Goal: Task Accomplishment & Management: Manage account settings

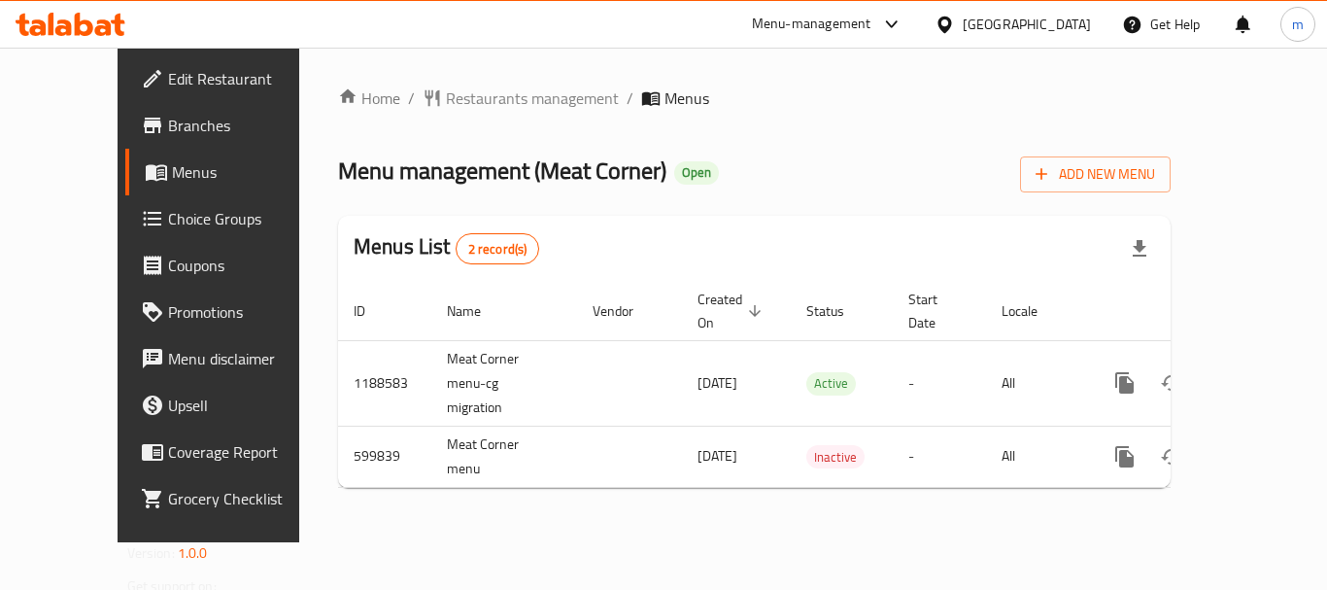
click at [1087, 22] on div "Qatar" at bounding box center [1027, 24] width 128 height 21
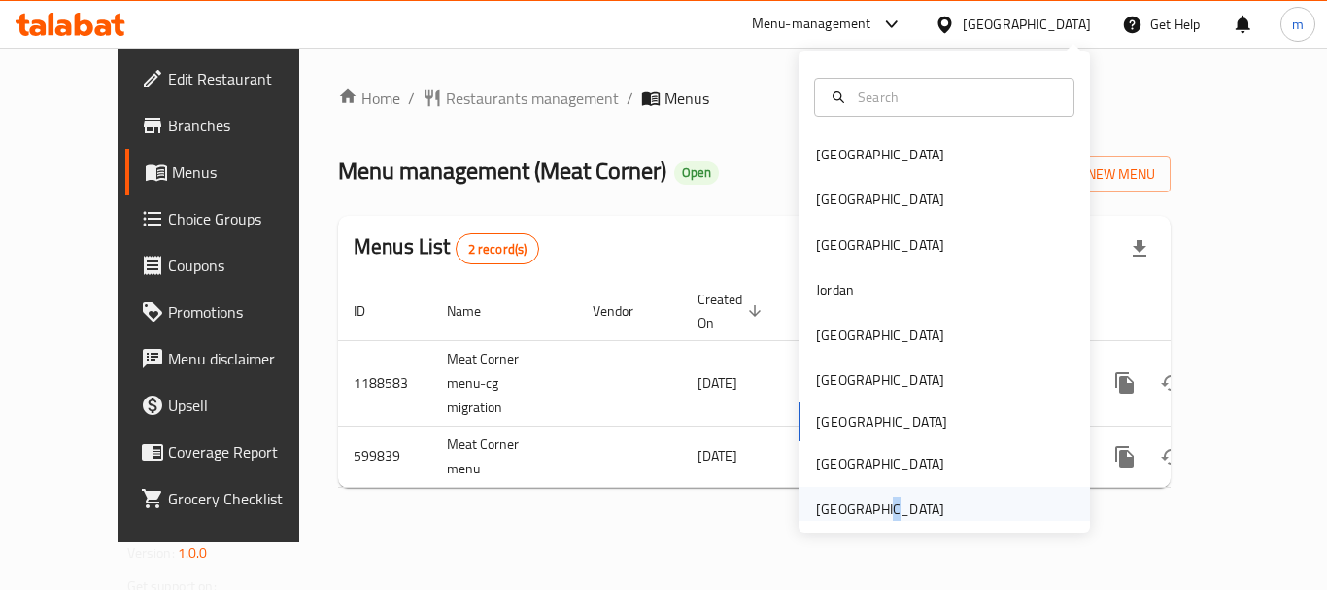
click at [868, 500] on div "[GEOGRAPHIC_DATA]" at bounding box center [880, 508] width 128 height 21
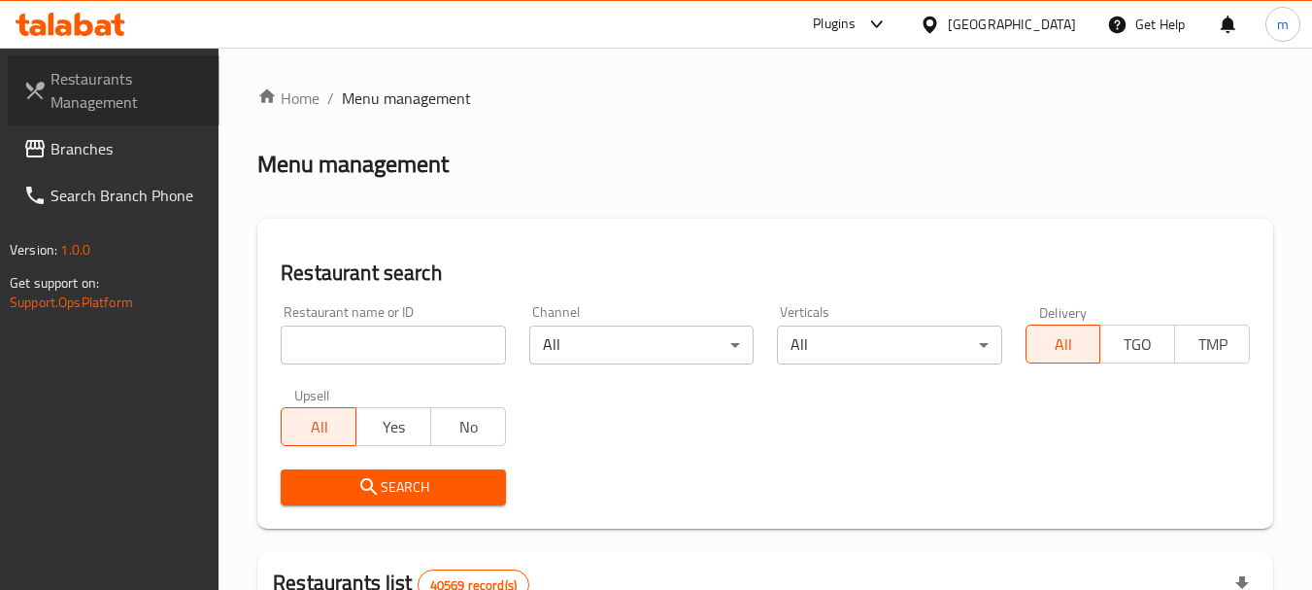
click at [85, 86] on span "Restaurants Management" at bounding box center [127, 90] width 153 height 47
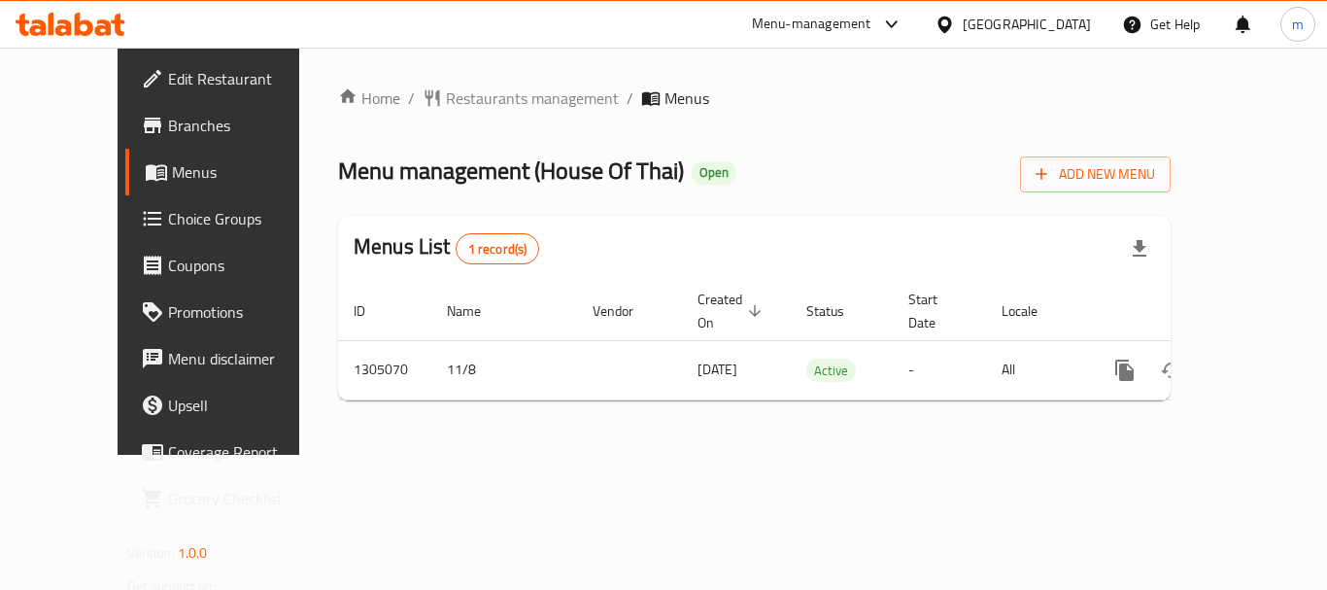
click at [168, 115] on span "Branches" at bounding box center [245, 125] width 155 height 23
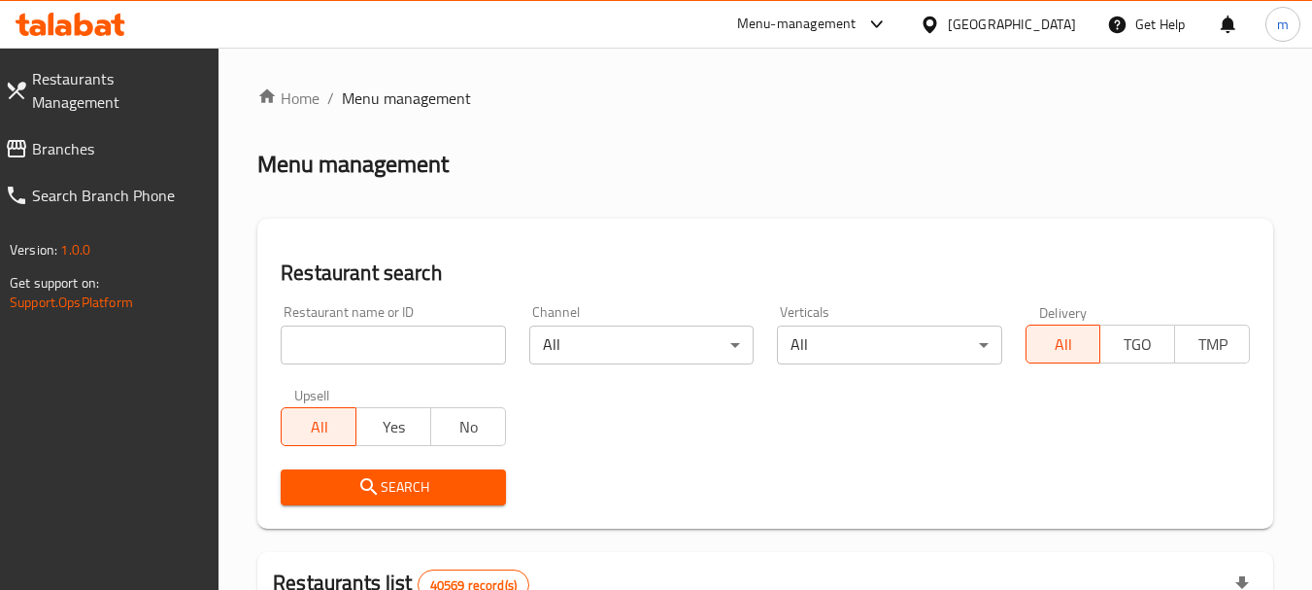
click at [878, 27] on icon at bounding box center [876, 24] width 12 height 8
click at [791, 163] on div "Restaurant-Management" at bounding box center [744, 169] width 291 height 45
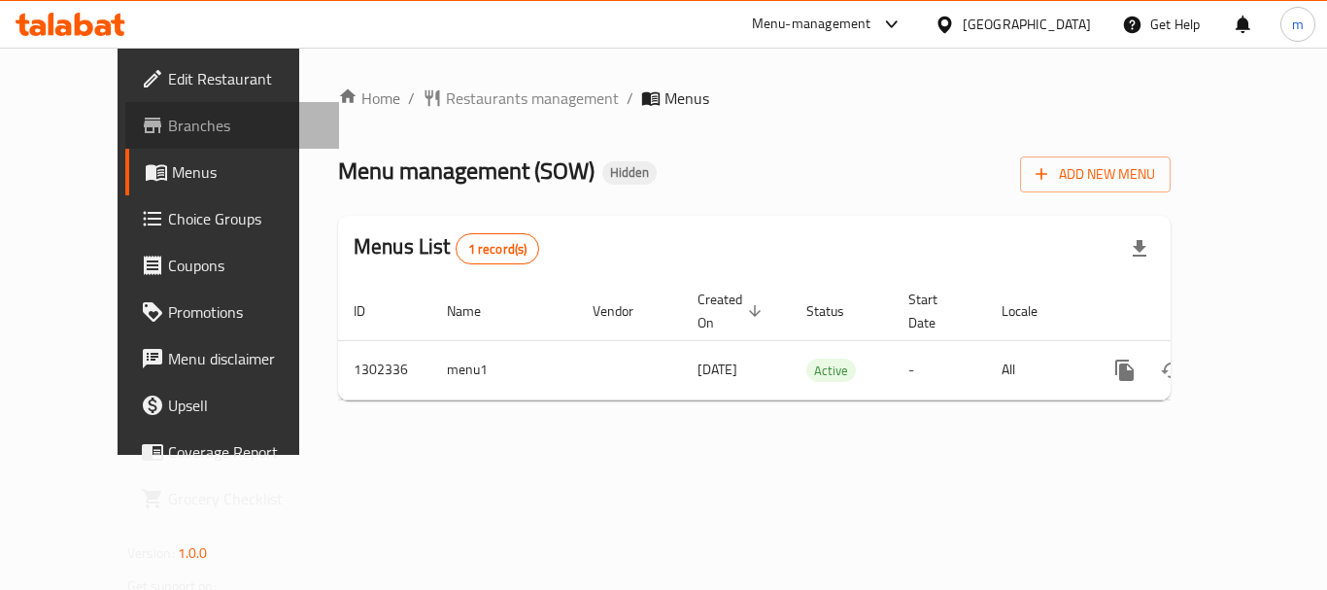
click at [168, 124] on span "Branches" at bounding box center [245, 125] width 155 height 23
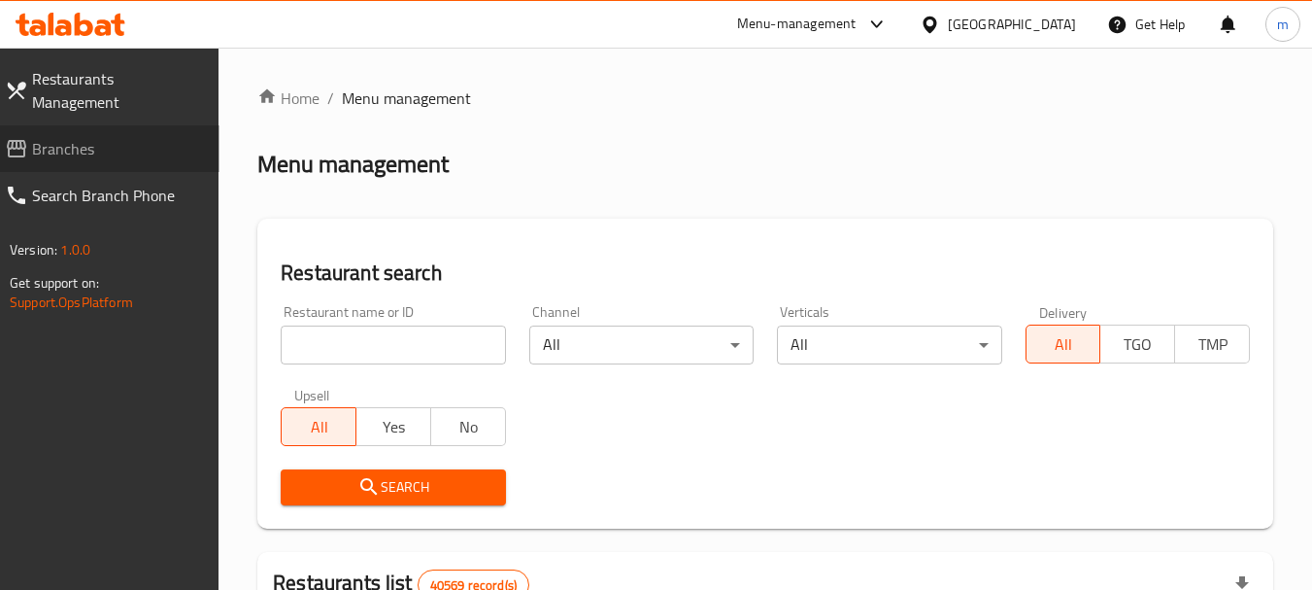
click at [68, 137] on span "Branches" at bounding box center [118, 148] width 172 height 23
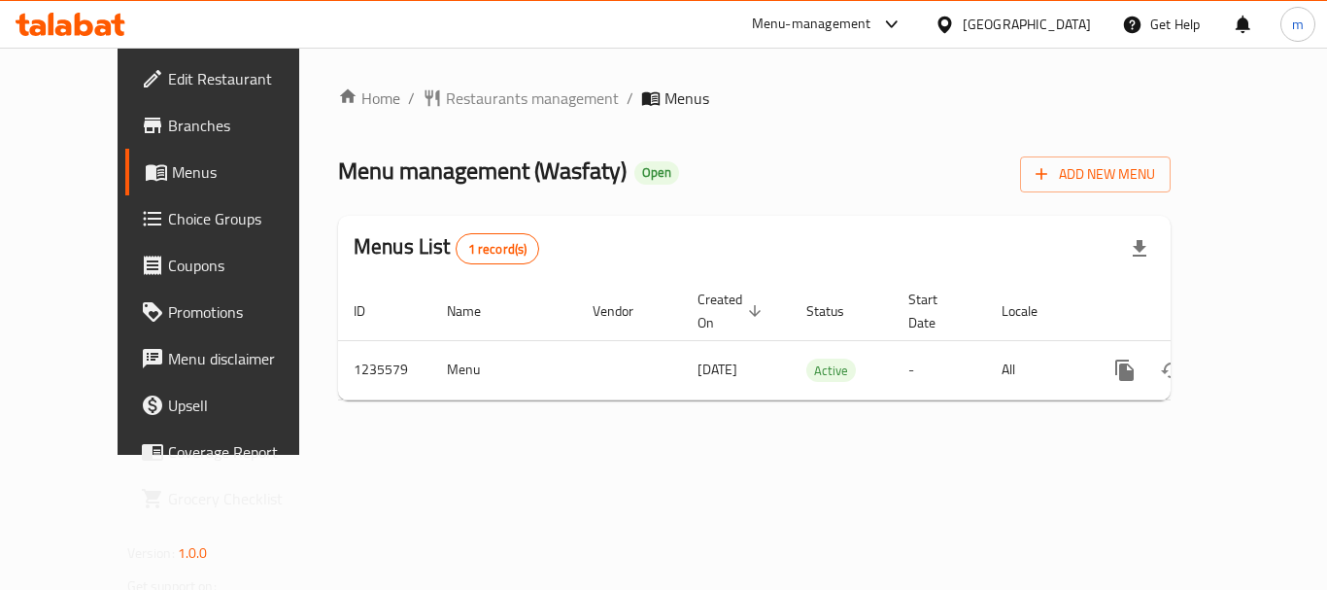
click at [1028, 17] on div "[GEOGRAPHIC_DATA]" at bounding box center [1027, 24] width 128 height 21
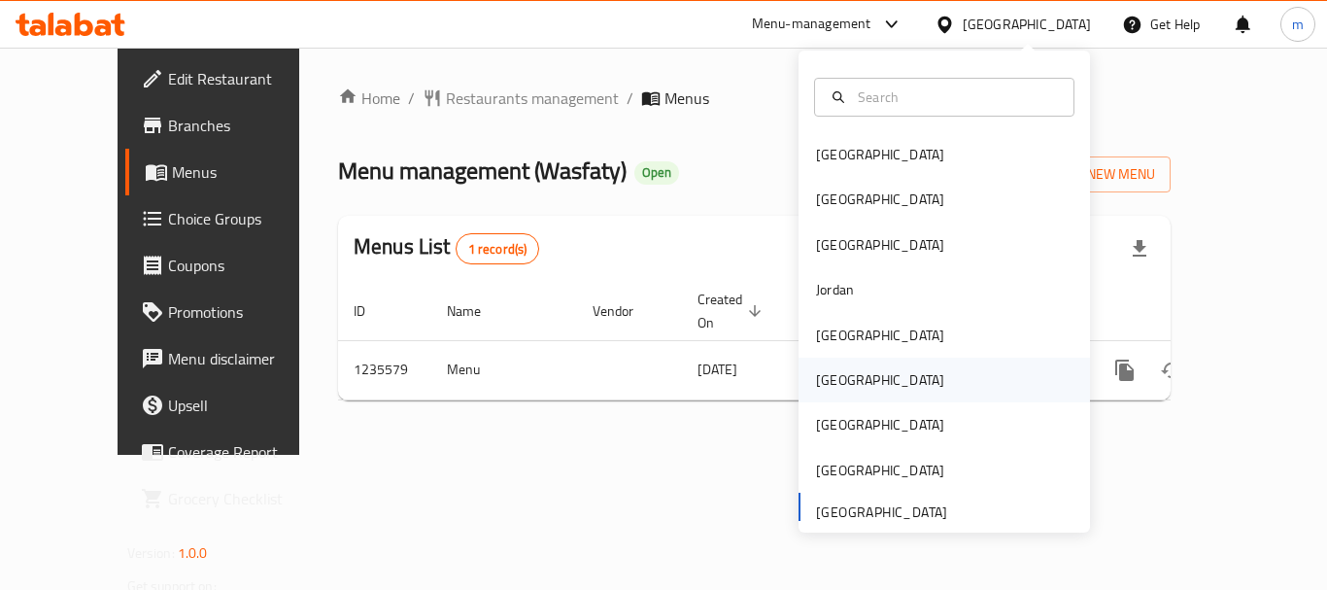
click at [844, 375] on div "[GEOGRAPHIC_DATA]" at bounding box center [880, 380] width 159 height 45
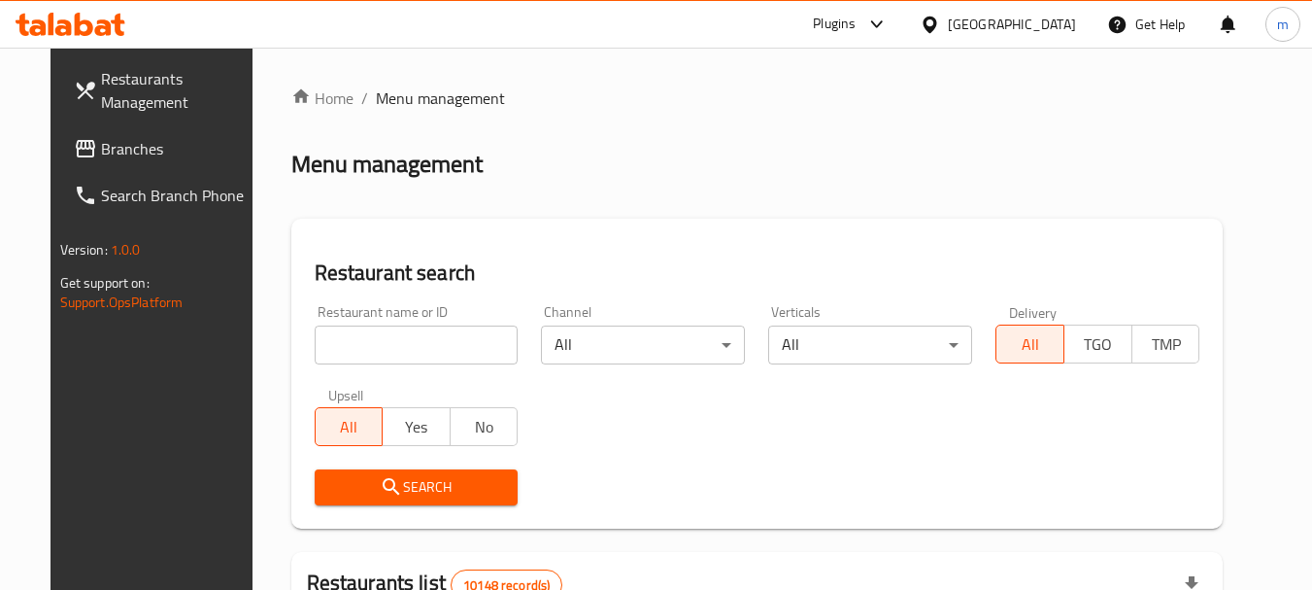
click at [101, 143] on span "Branches" at bounding box center [177, 148] width 153 height 23
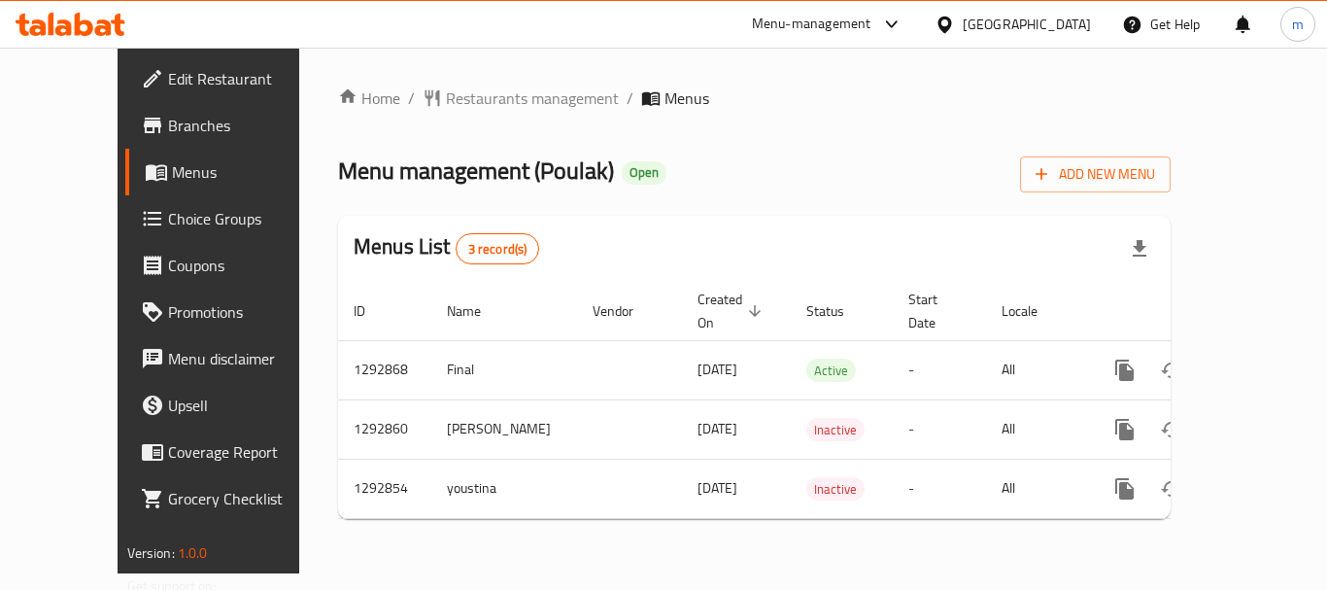
click at [963, 22] on div at bounding box center [949, 24] width 28 height 21
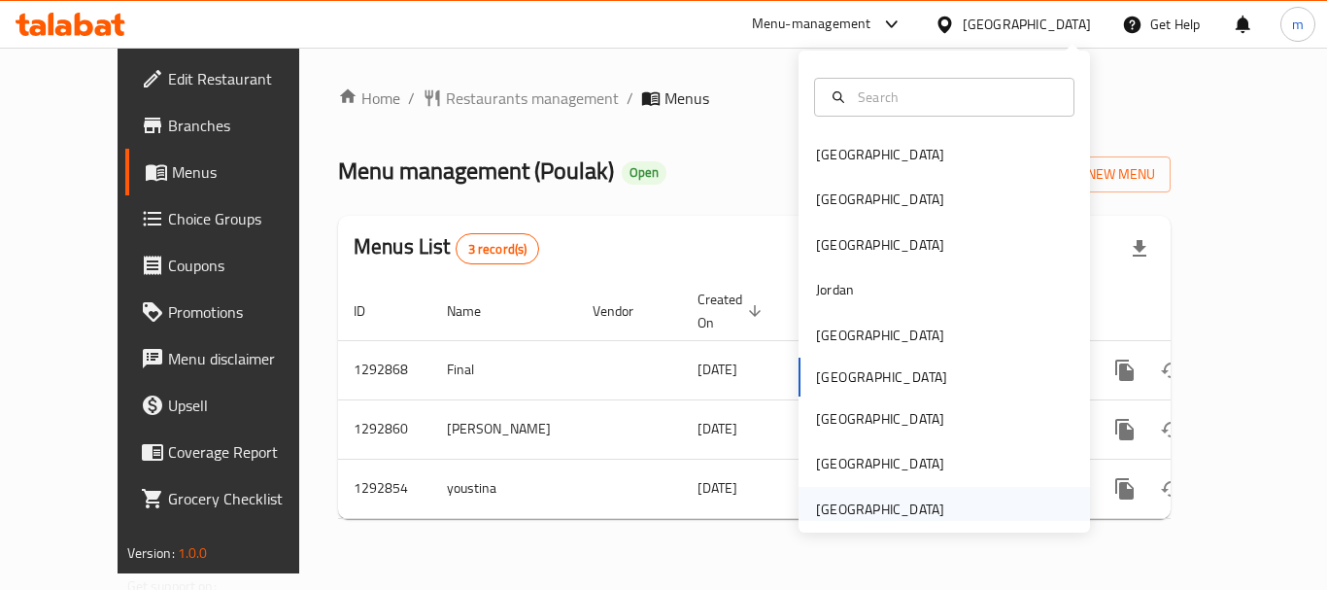
click at [913, 517] on div "United Arab Emirates" at bounding box center [880, 508] width 128 height 21
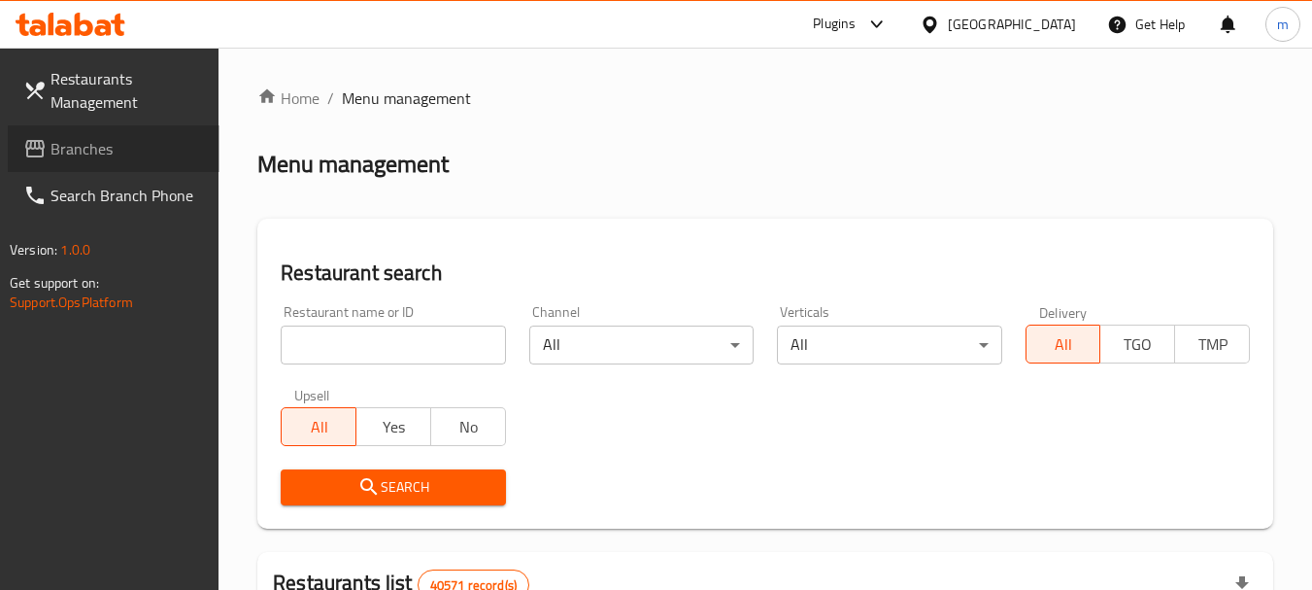
drag, startPoint x: 119, startPoint y: 140, endPoint x: 234, endPoint y: 254, distance: 162.1
click at [119, 141] on span "Branches" at bounding box center [127, 148] width 153 height 23
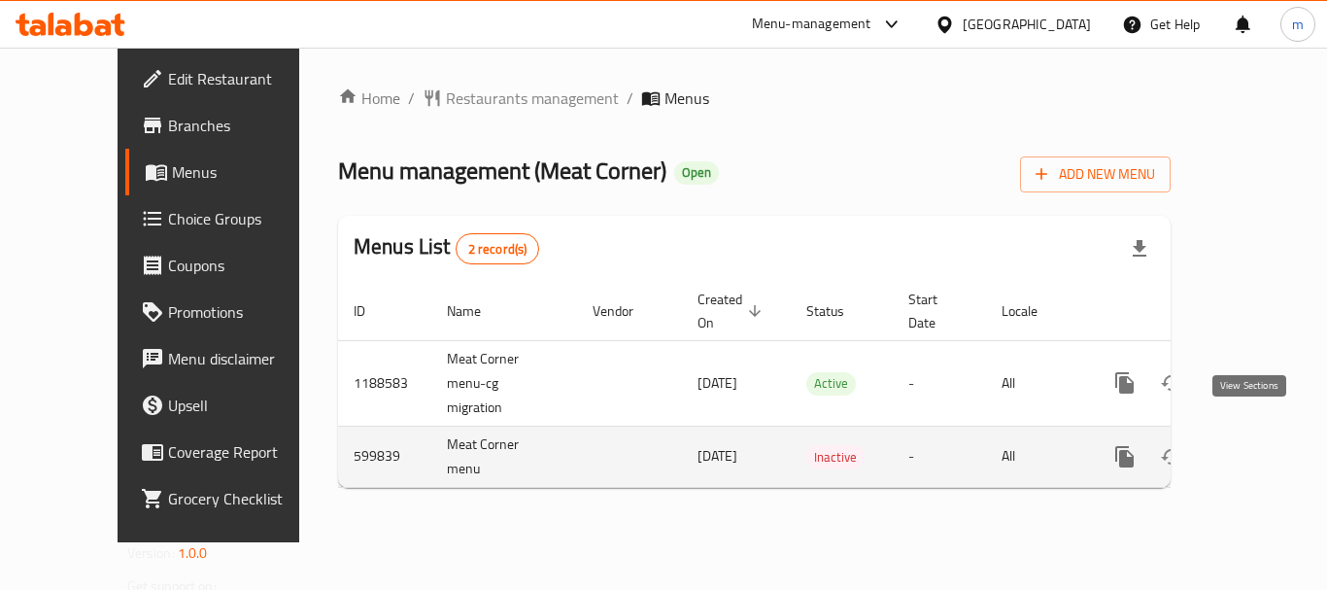
click at [1254, 445] on icon "enhanced table" at bounding box center [1264, 456] width 23 height 23
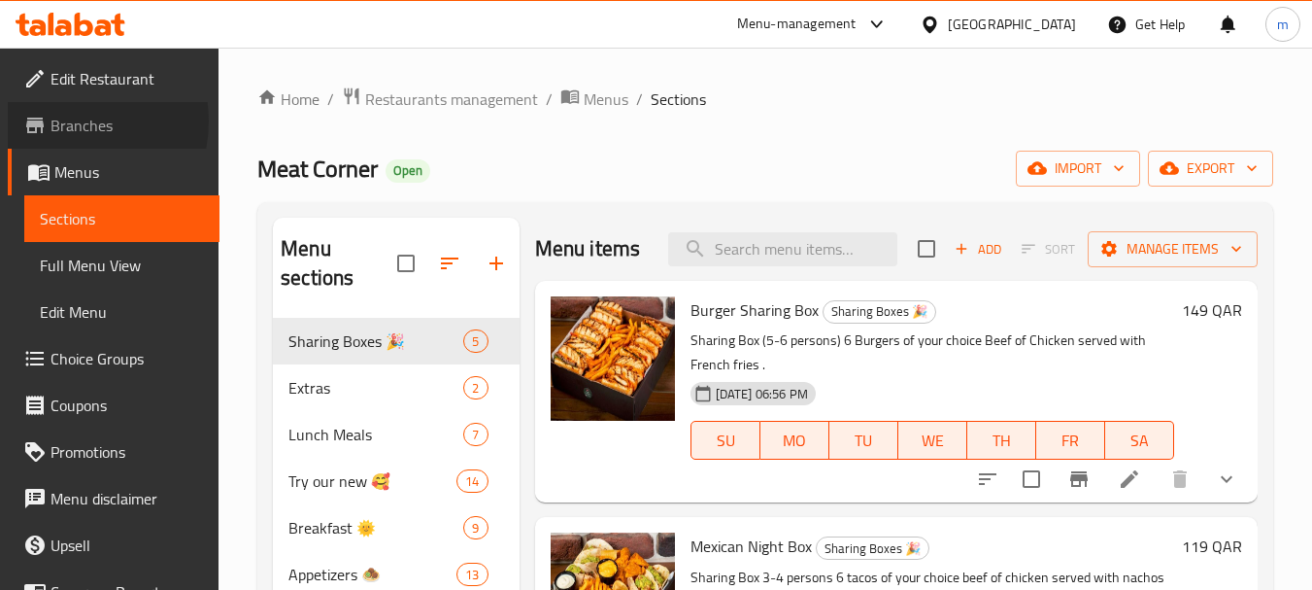
click at [68, 121] on span "Branches" at bounding box center [127, 125] width 153 height 23
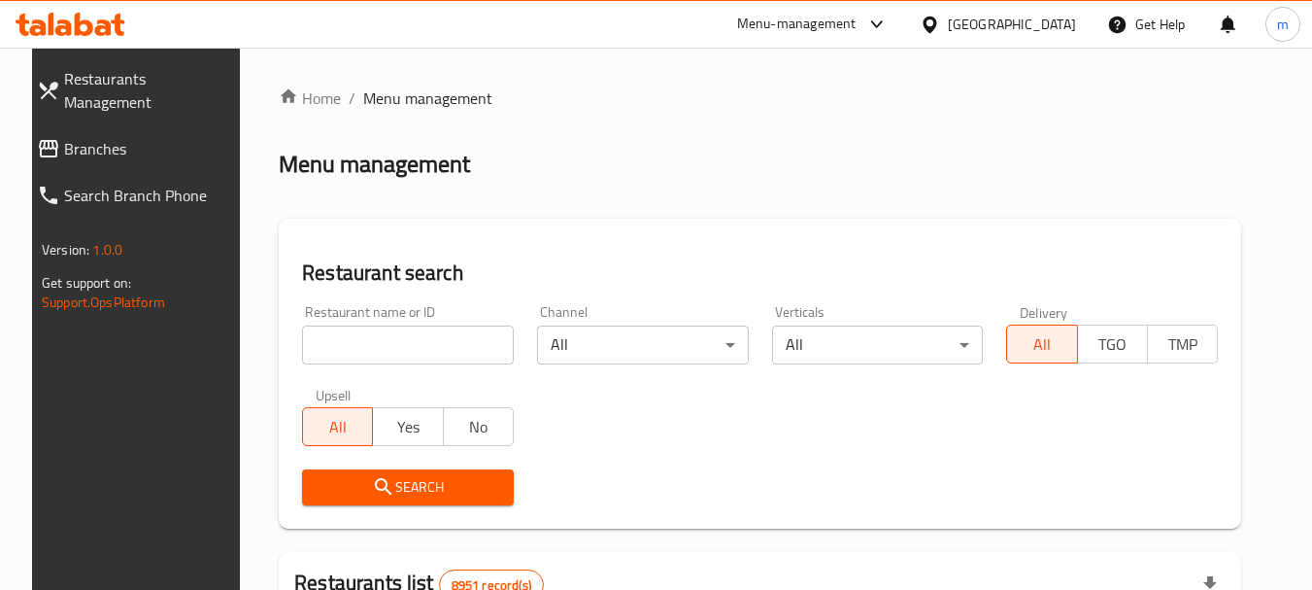
click at [889, 26] on div at bounding box center [873, 24] width 32 height 23
click at [856, 170] on div "Restaurant-Management" at bounding box center [785, 168] width 153 height 21
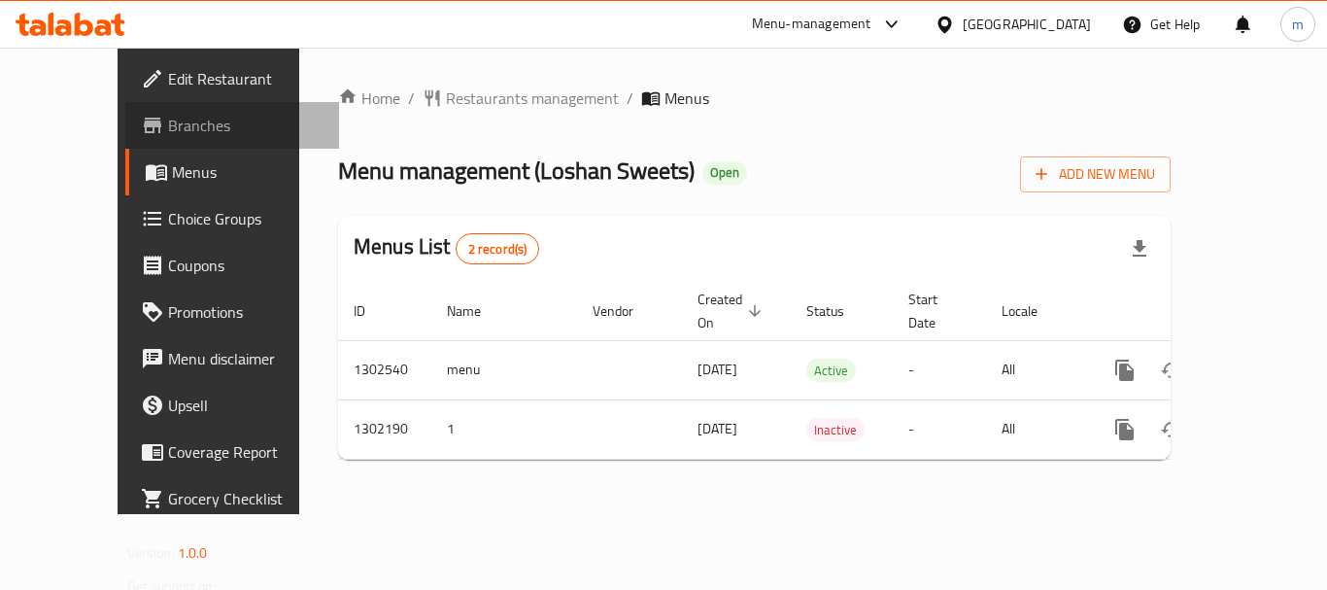
click at [168, 126] on span "Branches" at bounding box center [245, 125] width 155 height 23
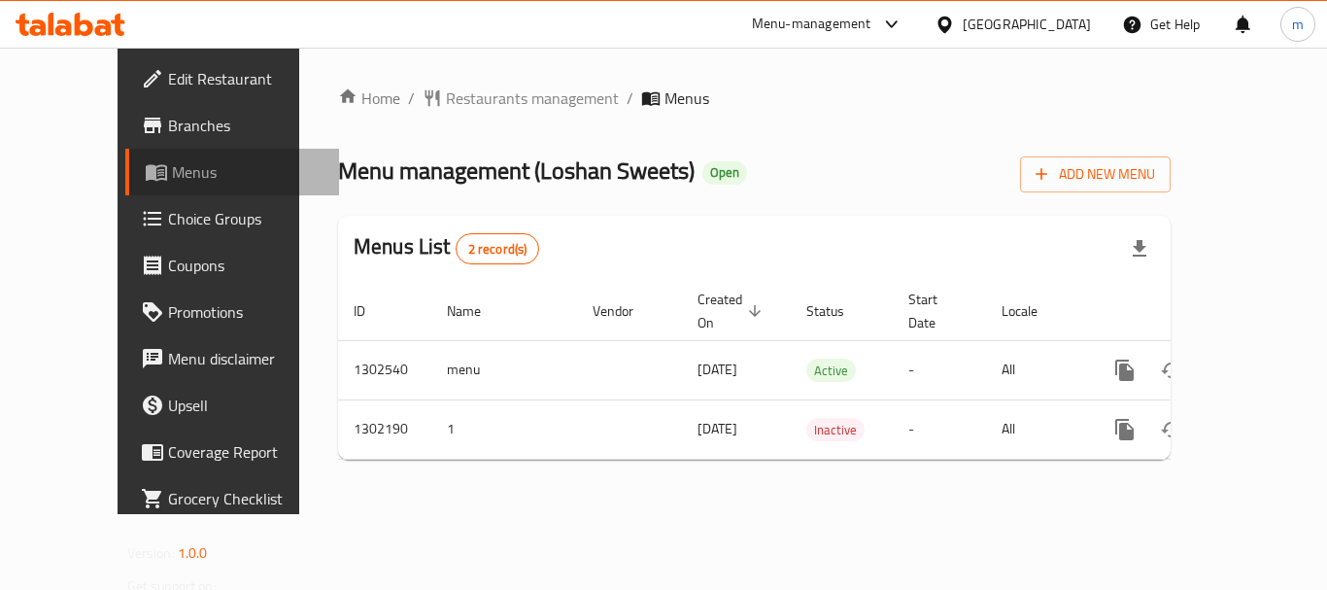
click at [172, 176] on span "Menus" at bounding box center [248, 171] width 152 height 23
click at [899, 26] on icon at bounding box center [891, 24] width 23 height 23
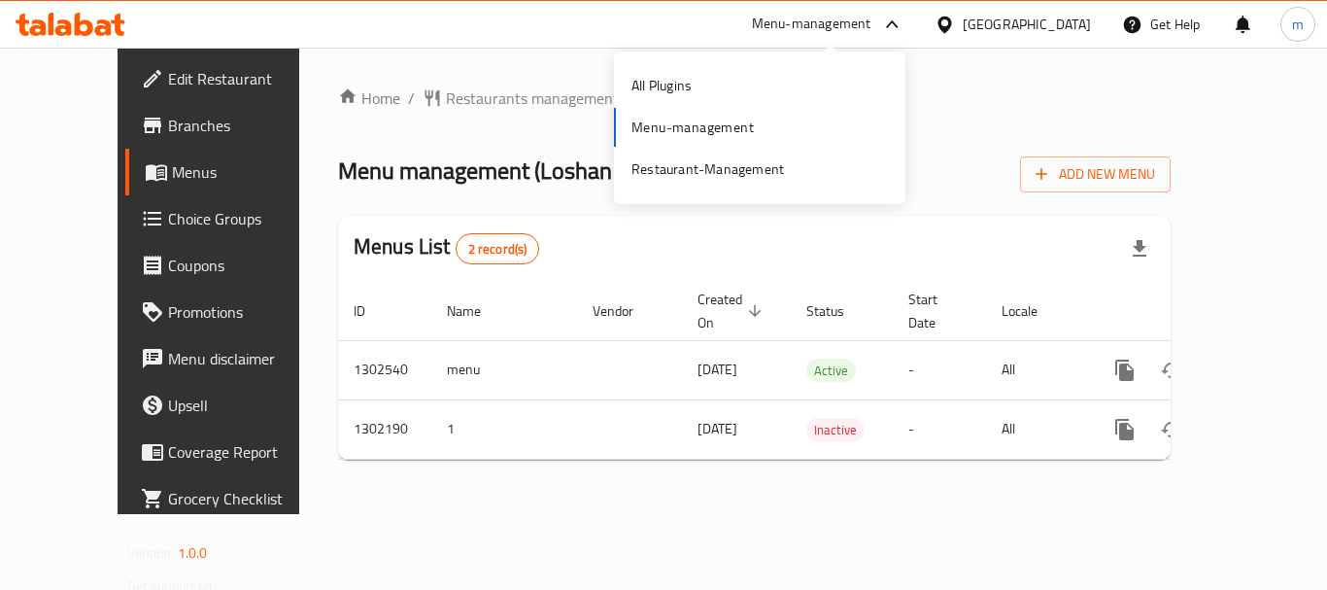
click at [766, 121] on div "All Plugins Menu-management Restaurant-Management" at bounding box center [759, 127] width 291 height 129
click at [766, 167] on div "Restaurant-Management" at bounding box center [707, 168] width 153 height 21
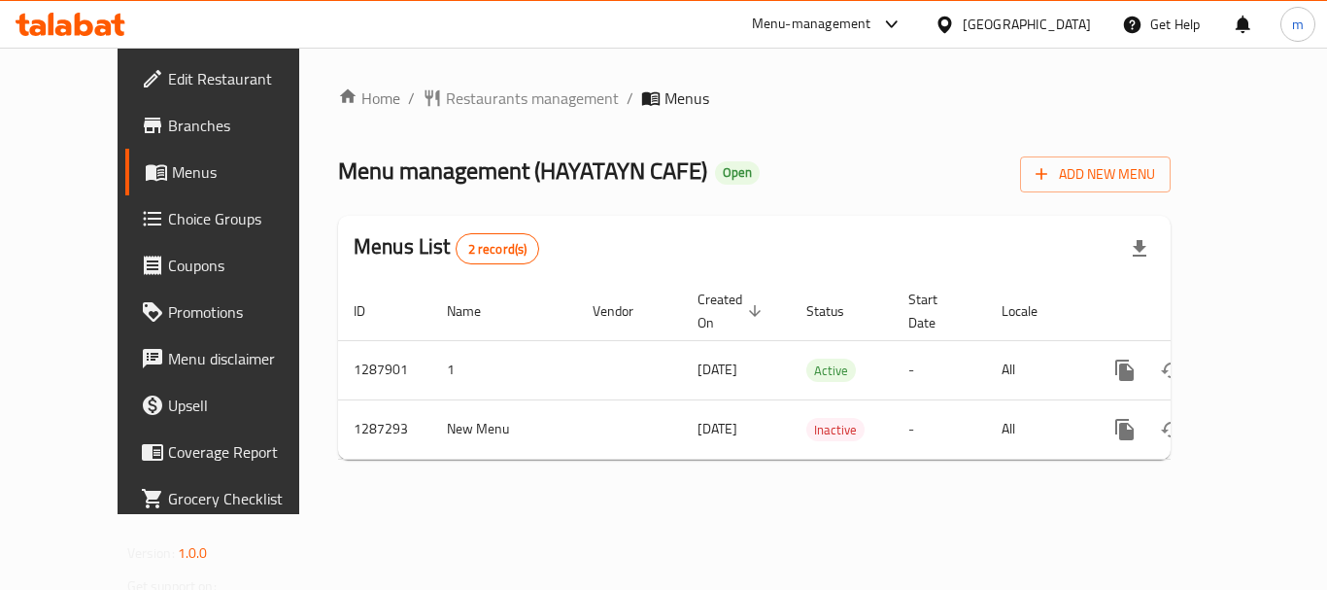
click at [983, 30] on div "[GEOGRAPHIC_DATA]" at bounding box center [1027, 24] width 128 height 21
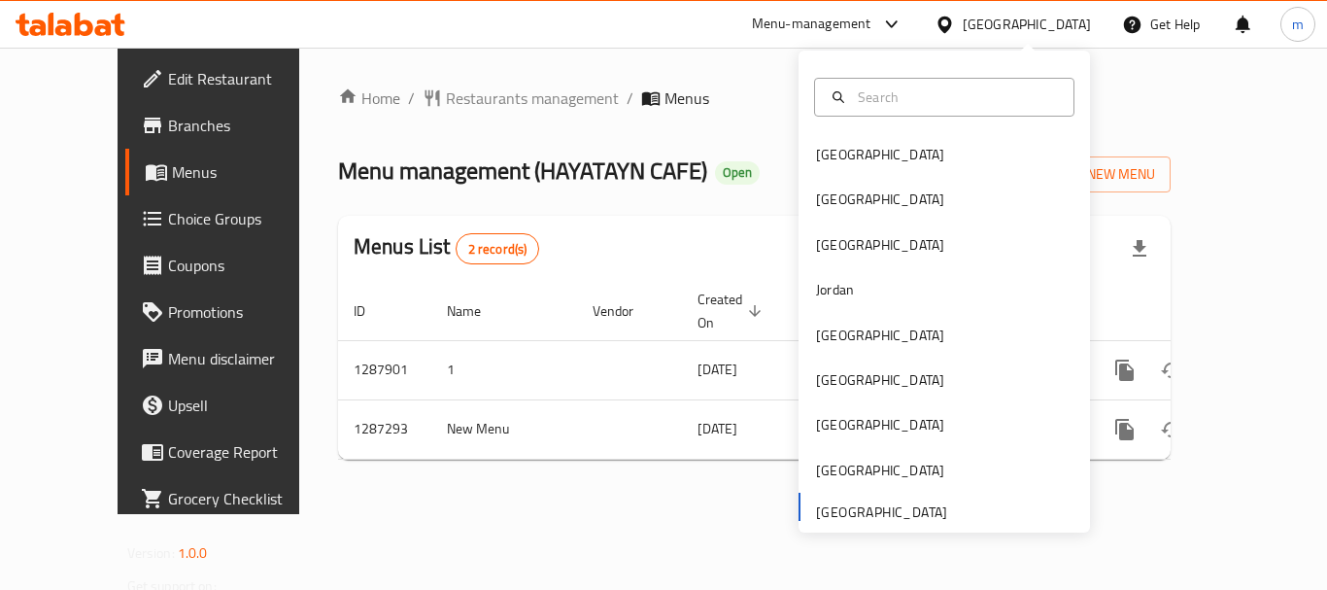
click at [979, 28] on div "[GEOGRAPHIC_DATA]" at bounding box center [1027, 24] width 128 height 21
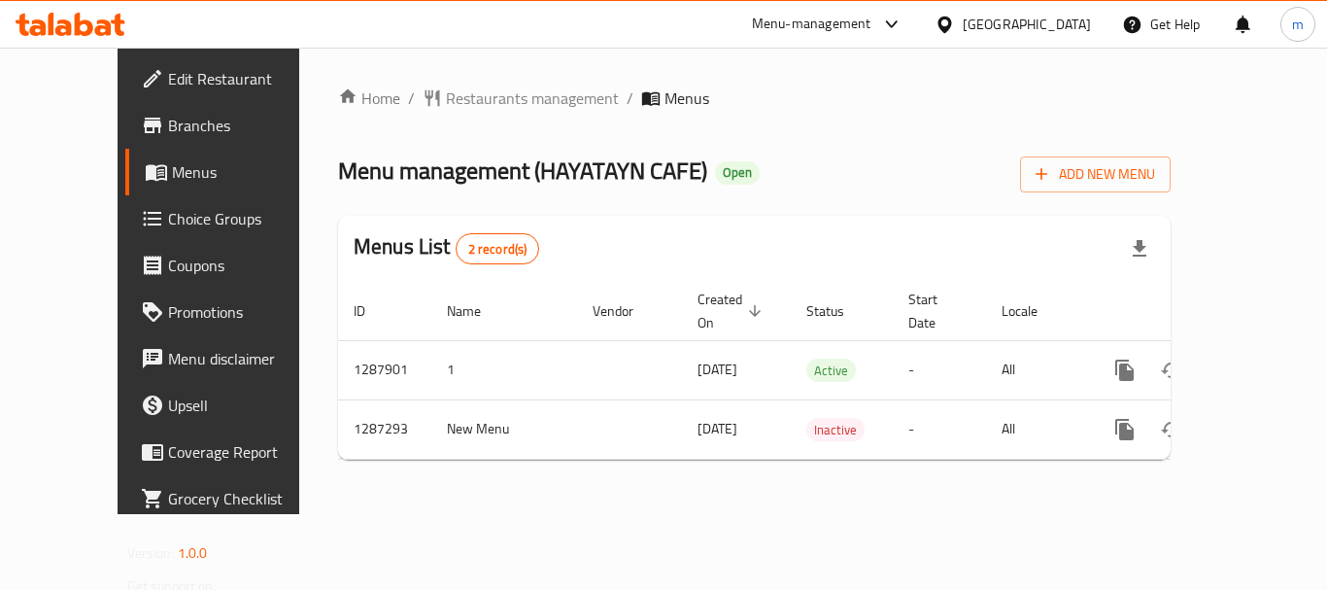
click at [1027, 29] on div "[GEOGRAPHIC_DATA]" at bounding box center [1027, 24] width 128 height 21
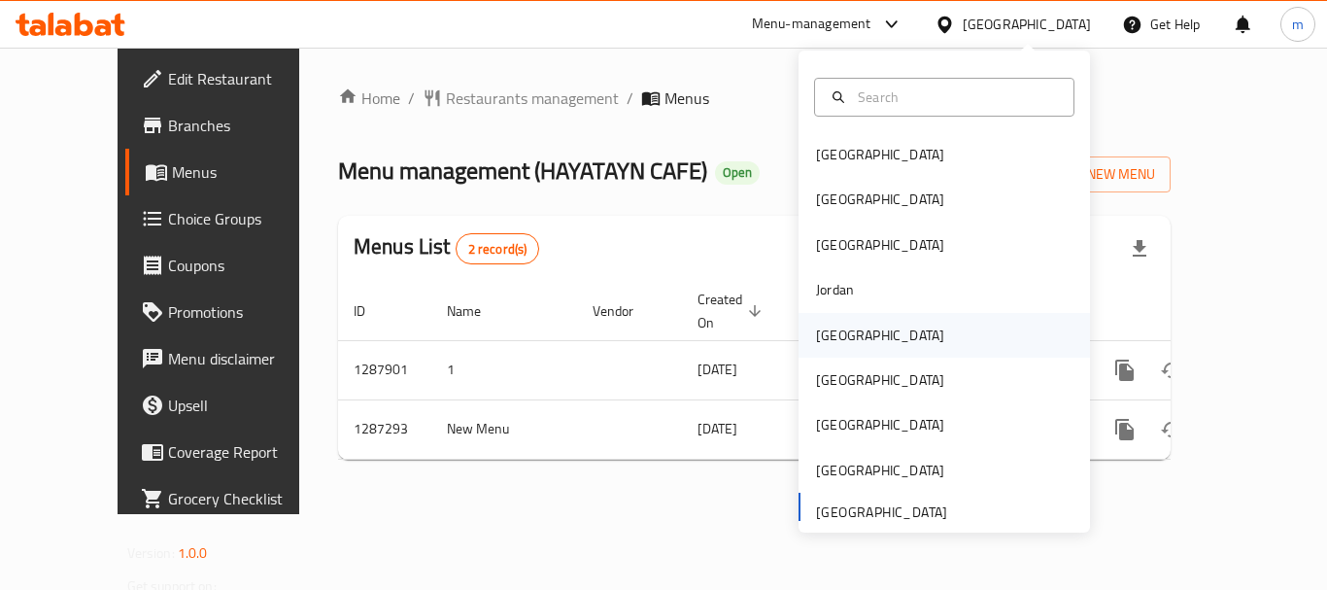
click at [849, 334] on div "[GEOGRAPHIC_DATA]" at bounding box center [880, 335] width 159 height 45
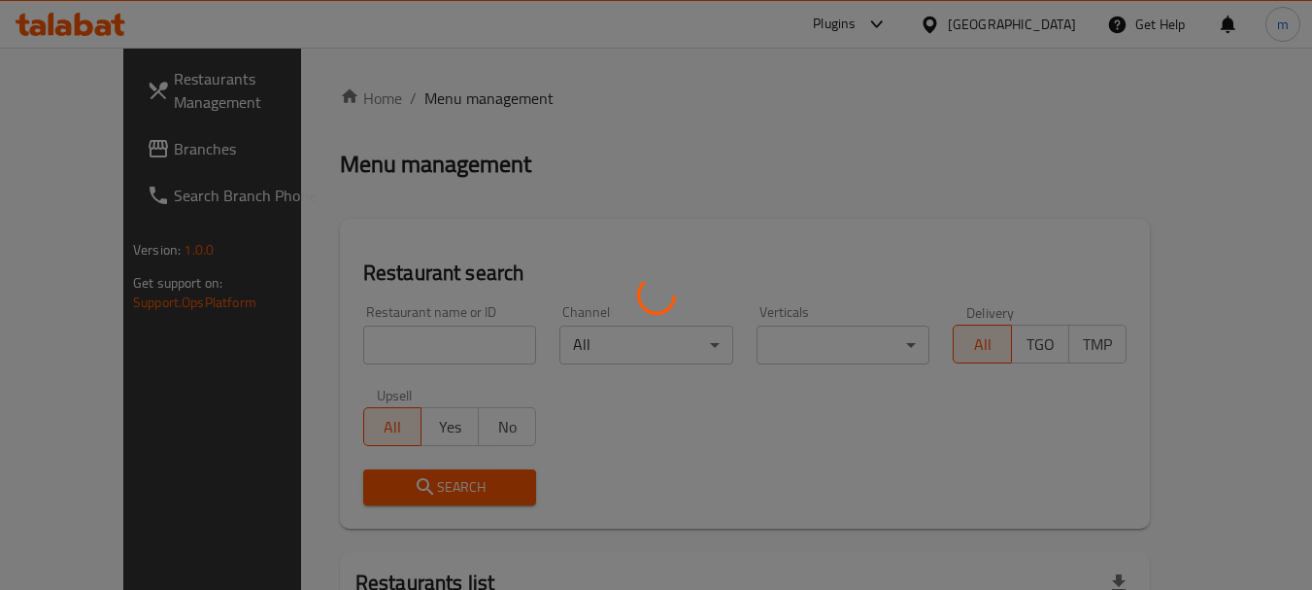
click at [112, 152] on div at bounding box center [656, 295] width 1312 height 590
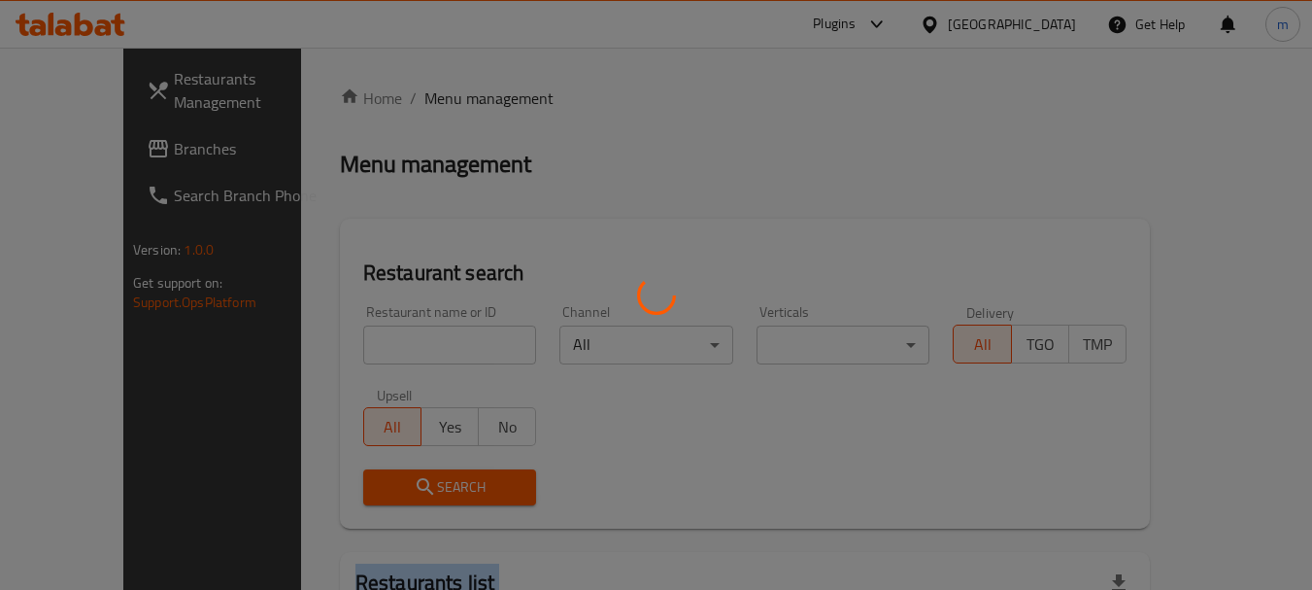
click at [112, 152] on div at bounding box center [656, 295] width 1312 height 590
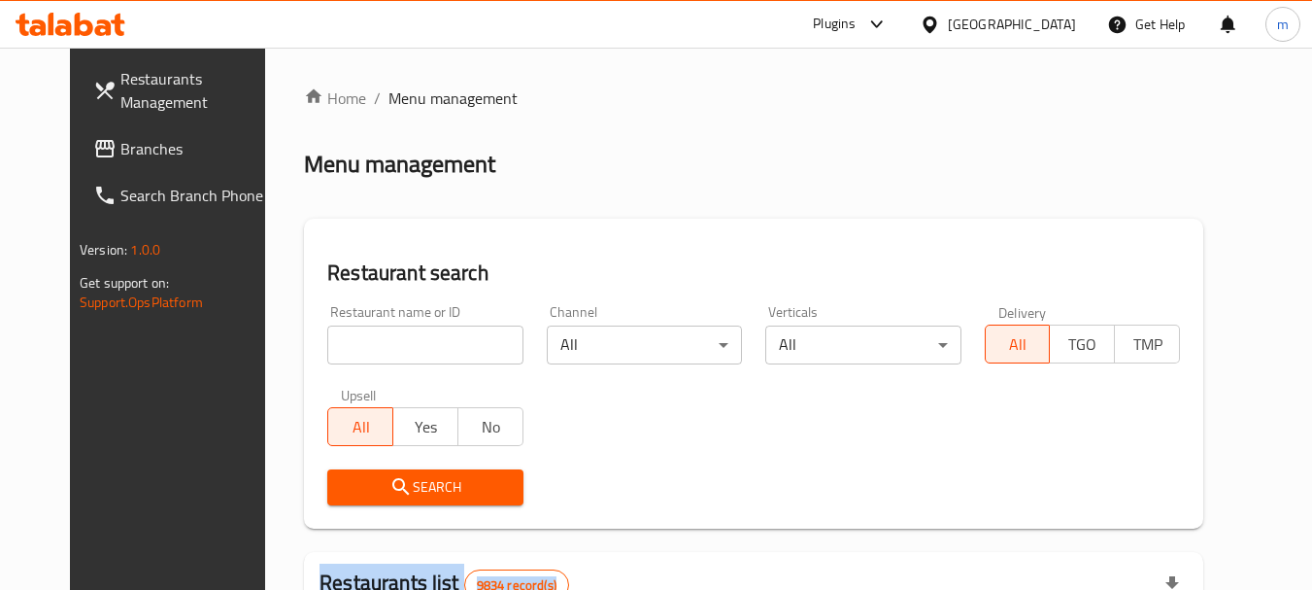
click at [112, 152] on div at bounding box center [656, 295] width 1312 height 590
click at [112, 152] on div "Restaurants Management Branches Search Branch Phone Version: 1.0.0 Get support …" at bounding box center [656, 601] width 1173 height 1107
click at [120, 152] on span "Branches" at bounding box center [196, 148] width 153 height 23
